Goal: Task Accomplishment & Management: Complete application form

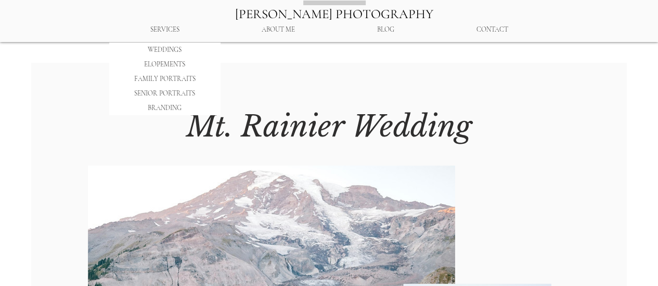
click at [169, 61] on p "ELOPEMENTS" at bounding box center [165, 64] width 48 height 15
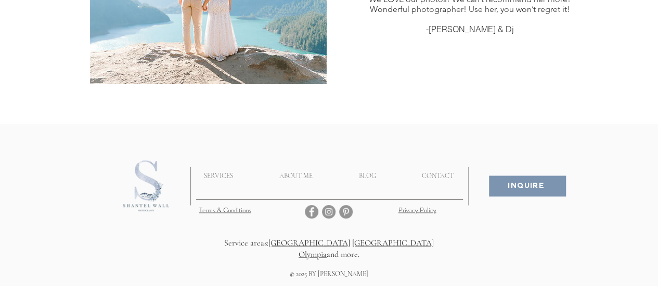
scroll to position [4886, 0]
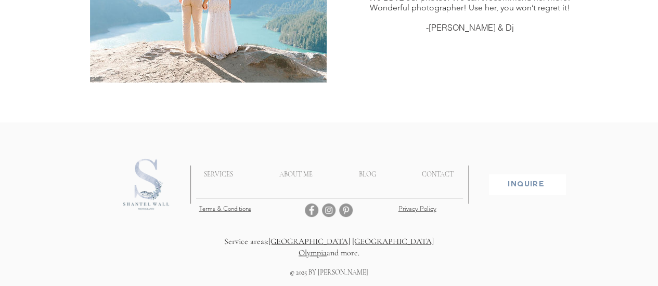
click at [540, 188] on span "Inquire" at bounding box center [527, 185] width 76 height 20
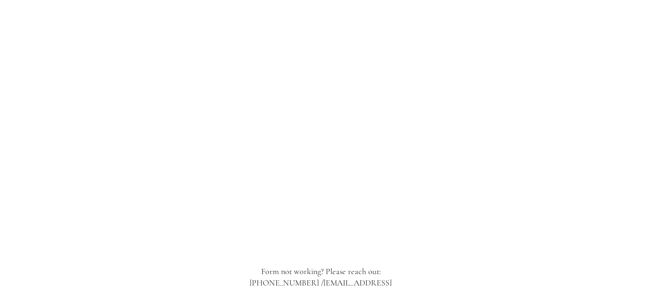
scroll to position [1059, 0]
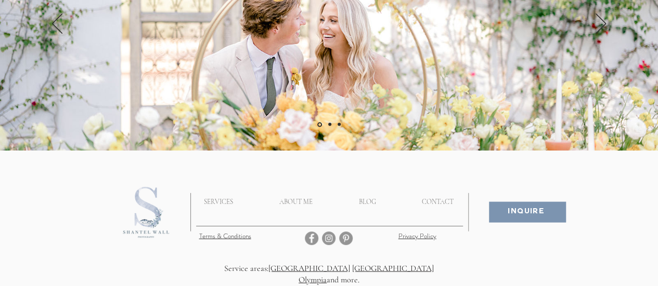
scroll to position [1049, 0]
